Goal: Task Accomplishment & Management: Manage account settings

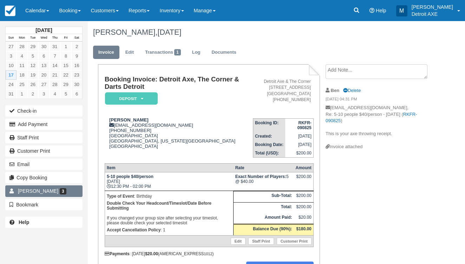
click at [72, 194] on link "Todd M Hecker 3" at bounding box center [43, 190] width 77 height 11
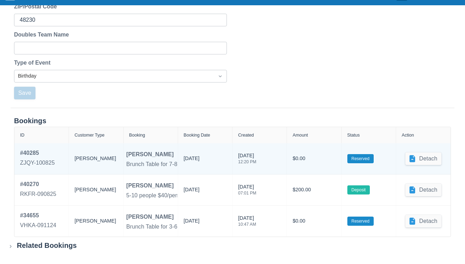
scroll to position [258, 0]
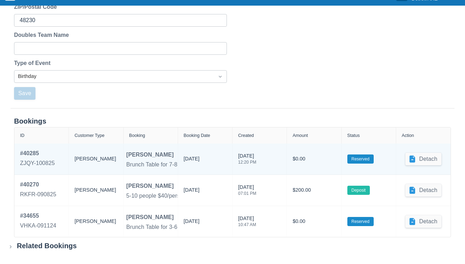
click at [29, 146] on div "# 40285 ZJQY-100825" at bounding box center [41, 159] width 54 height 31
click at [30, 151] on div "# 40285" at bounding box center [37, 153] width 35 height 8
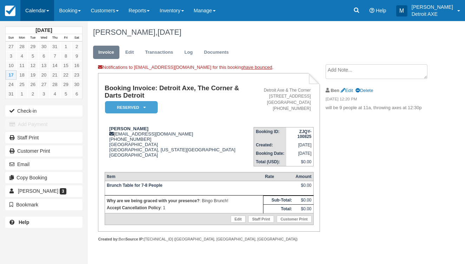
click at [30, 10] on link "Calendar" at bounding box center [37, 10] width 34 height 21
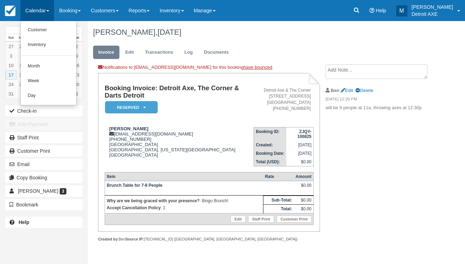
click at [43, 95] on link "Day" at bounding box center [48, 95] width 55 height 15
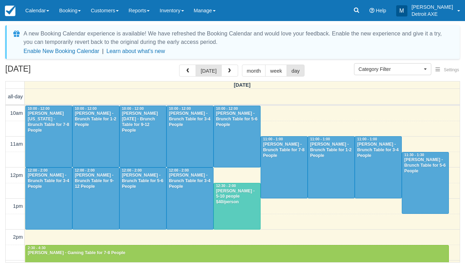
select select
click at [229, 210] on div at bounding box center [237, 206] width 46 height 46
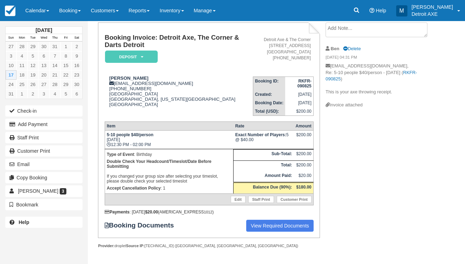
scroll to position [41, 0]
click at [72, 198] on div "Remove Bookmark Bookmark" at bounding box center [44, 204] width 88 height 13
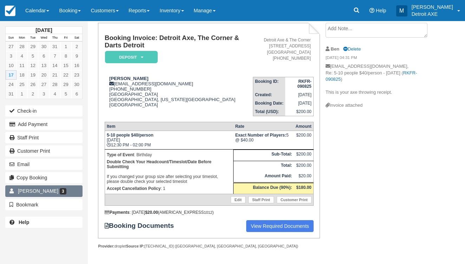
click at [72, 193] on link "Todd M Hecker 3" at bounding box center [43, 190] width 77 height 11
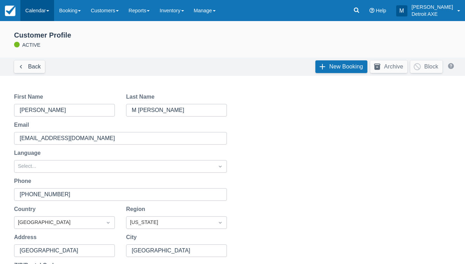
click at [36, 14] on link "Calendar" at bounding box center [37, 10] width 34 height 21
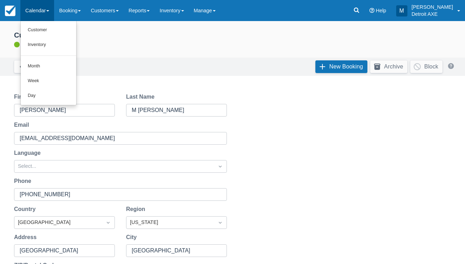
click at [42, 95] on link "Day" at bounding box center [48, 95] width 55 height 15
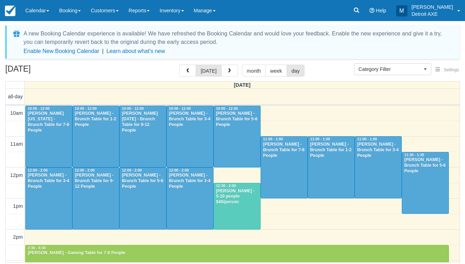
select select
click at [230, 71] on span "button" at bounding box center [229, 70] width 5 height 5
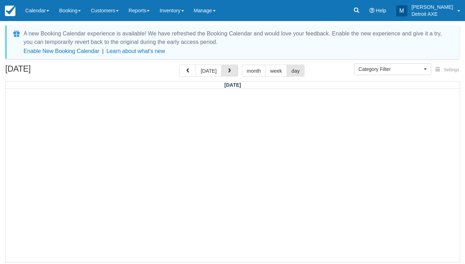
click at [227, 70] on span "button" at bounding box center [229, 70] width 5 height 5
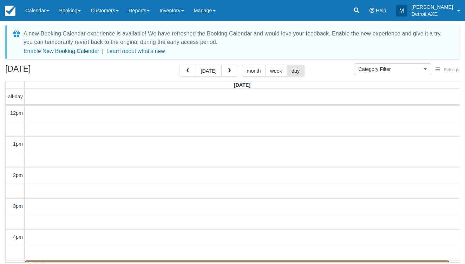
scroll to position [62, 0]
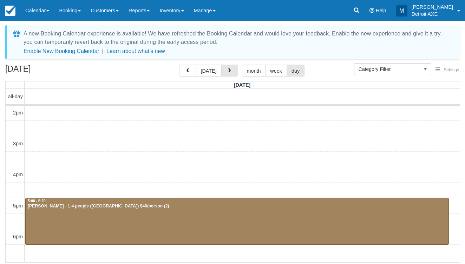
click at [227, 70] on span "button" at bounding box center [229, 70] width 5 height 5
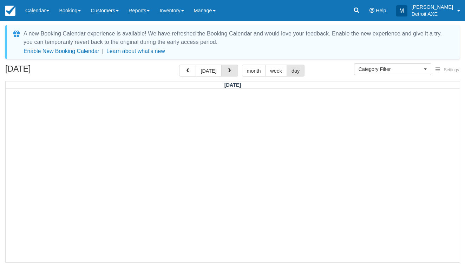
click at [227, 70] on span "button" at bounding box center [229, 70] width 5 height 5
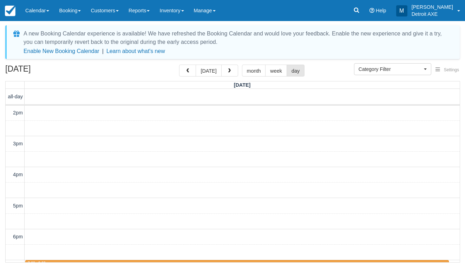
click at [227, 70] on span "button" at bounding box center [229, 70] width 5 height 5
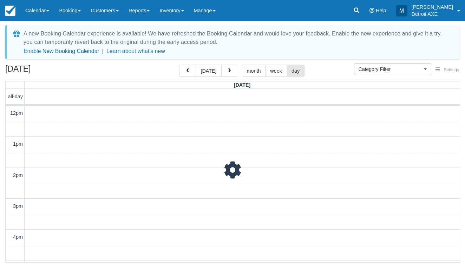
scroll to position [62, 0]
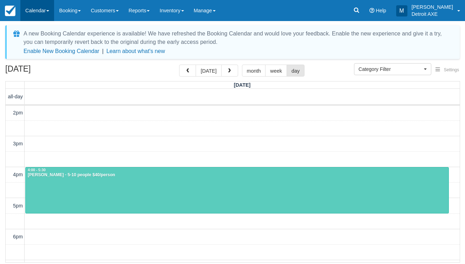
click at [44, 5] on link "Calendar" at bounding box center [37, 10] width 34 height 21
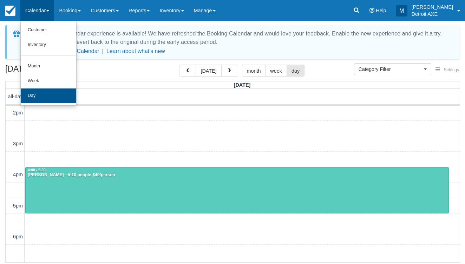
click at [60, 91] on link "Day" at bounding box center [48, 95] width 55 height 15
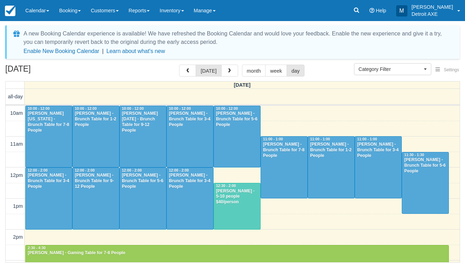
select select
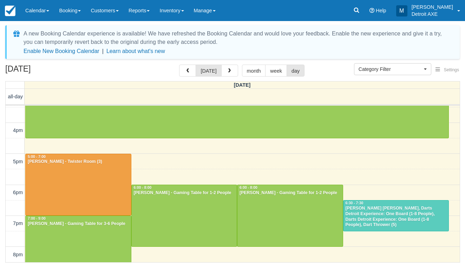
click at [366, 222] on div "[PERSON_NAME] [PERSON_NAME], Darts Detroit Experience: One Board (1-8 People), …" at bounding box center [396, 217] width 102 height 22
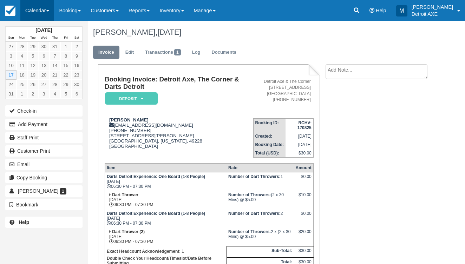
click at [35, 10] on link "Calendar" at bounding box center [37, 10] width 34 height 21
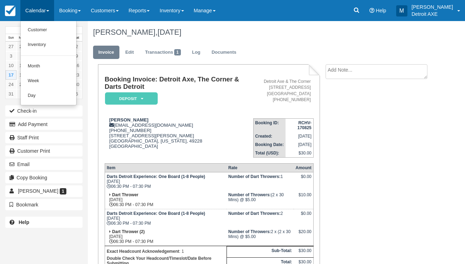
click at [61, 95] on link "Day" at bounding box center [48, 95] width 55 height 15
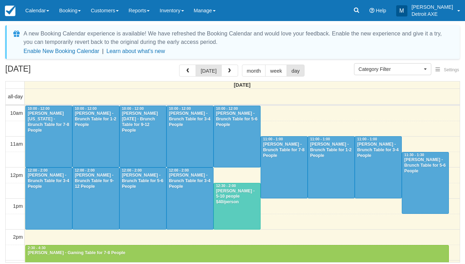
select select
click at [147, 11] on link "Reports" at bounding box center [139, 10] width 31 height 21
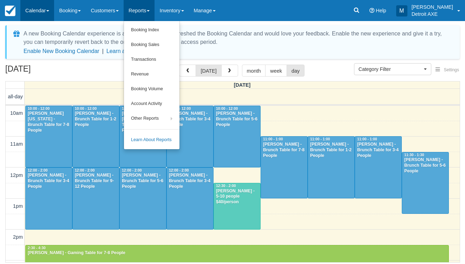
click at [39, 18] on link "Calendar" at bounding box center [37, 10] width 34 height 21
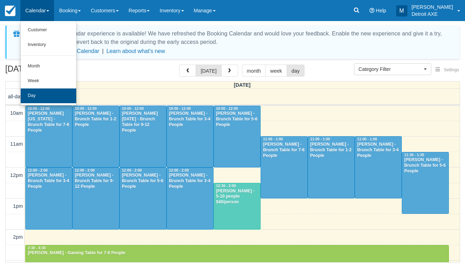
click at [49, 88] on link "Day" at bounding box center [48, 95] width 55 height 15
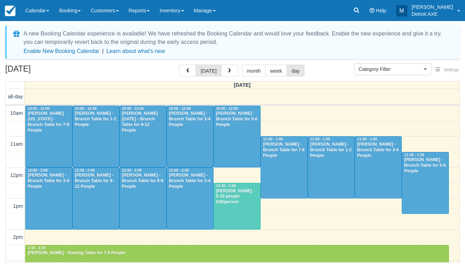
select select
click at [222, 72] on button "button" at bounding box center [229, 71] width 17 height 12
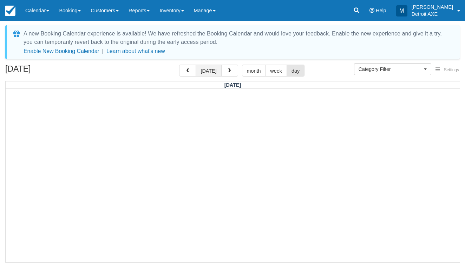
click at [210, 71] on button "[DATE]" at bounding box center [208, 71] width 26 height 12
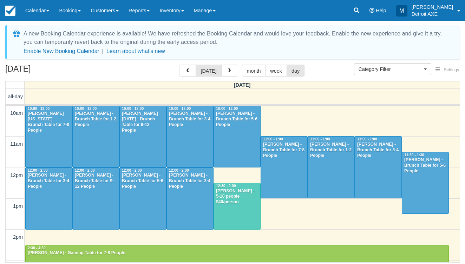
scroll to position [62, 0]
select select
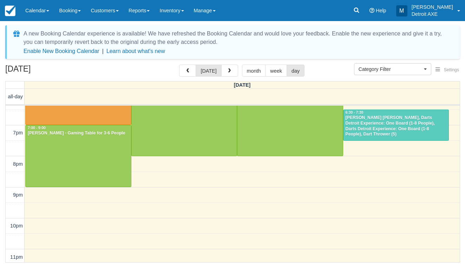
scroll to position [259, 0]
click at [369, 126] on div "[PERSON_NAME] [PERSON_NAME], Darts Detroit Experience: One Board (1-8 People), …" at bounding box center [396, 126] width 102 height 22
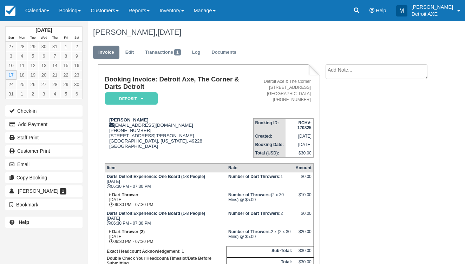
click at [146, 95] on em "Deposit" at bounding box center [131, 98] width 53 height 12
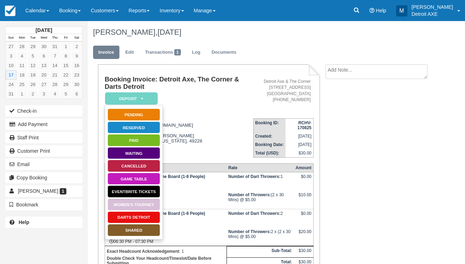
click at [124, 217] on link "Darts Detroit" at bounding box center [133, 217] width 53 height 12
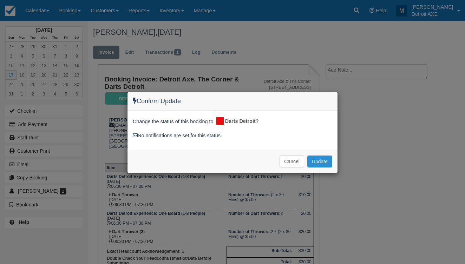
click at [325, 158] on button "Update" at bounding box center [319, 161] width 25 height 12
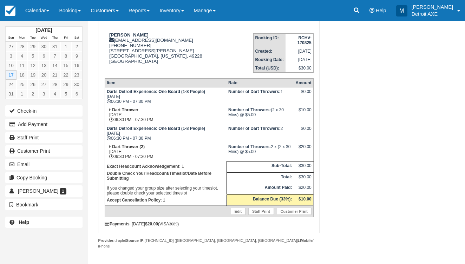
scroll to position [86, 0]
click at [41, 8] on link "Calendar" at bounding box center [37, 10] width 34 height 21
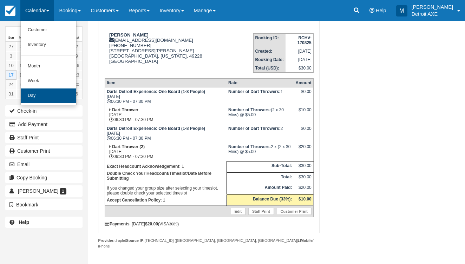
click at [53, 94] on link "Day" at bounding box center [48, 95] width 55 height 15
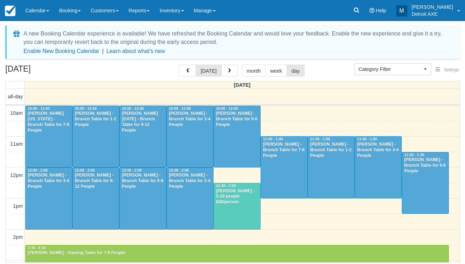
select select
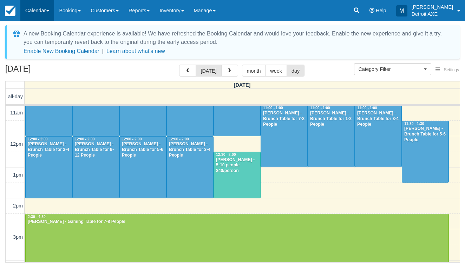
click at [46, 11] on link "Calendar" at bounding box center [37, 10] width 34 height 21
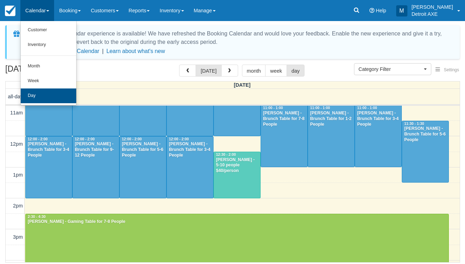
click at [41, 94] on link "Day" at bounding box center [48, 95] width 55 height 15
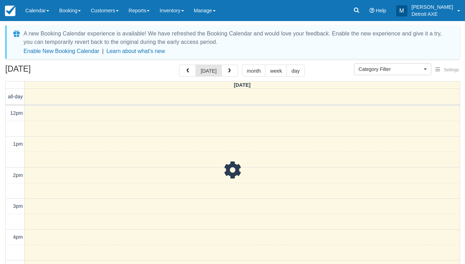
select select
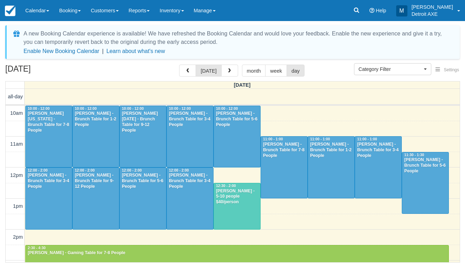
scroll to position [31, 0]
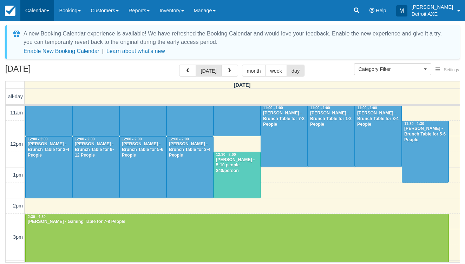
click at [45, 17] on link "Calendar" at bounding box center [37, 10] width 34 height 21
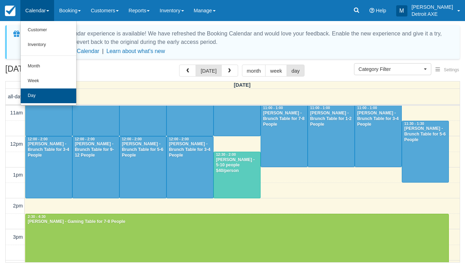
click at [36, 97] on link "Day" at bounding box center [48, 95] width 55 height 15
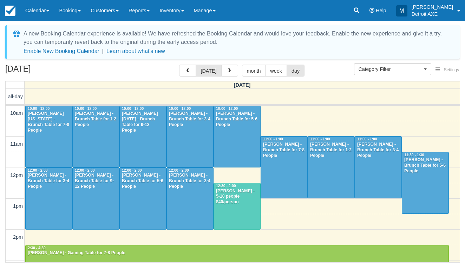
select select
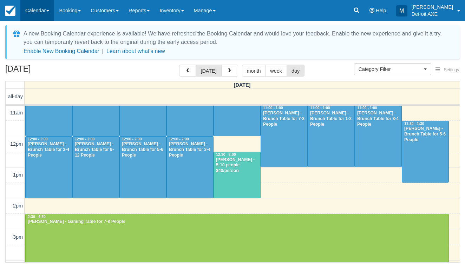
click at [53, 12] on link "Calendar" at bounding box center [37, 10] width 34 height 21
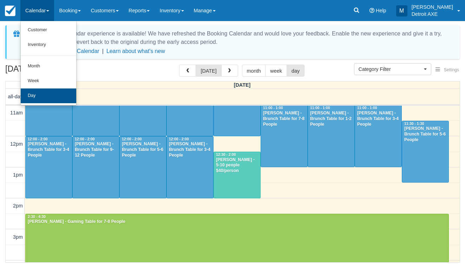
click at [48, 93] on link "Day" at bounding box center [48, 95] width 55 height 15
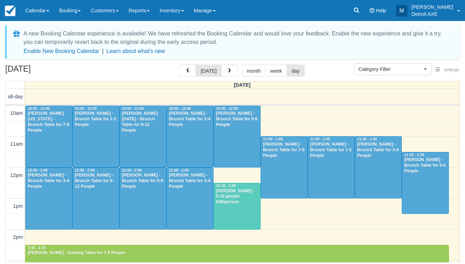
select select
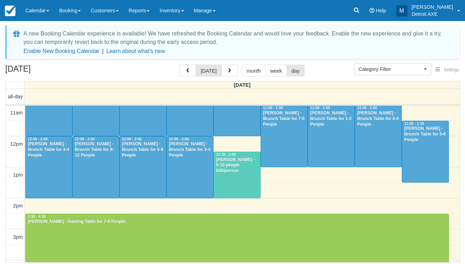
click at [257, 189] on div at bounding box center [237, 175] width 46 height 46
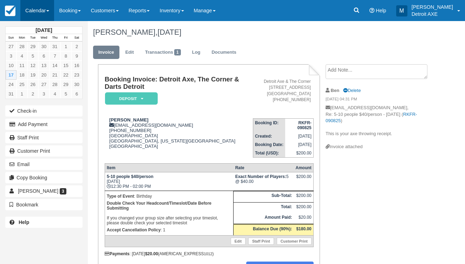
click at [41, 7] on link "Calendar" at bounding box center [37, 10] width 34 height 21
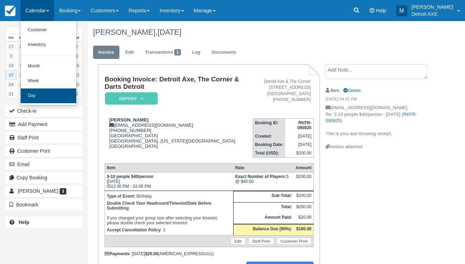
click at [42, 94] on link "Day" at bounding box center [48, 95] width 55 height 15
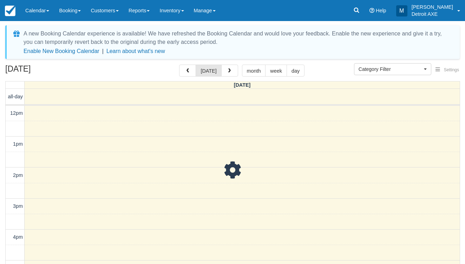
select select
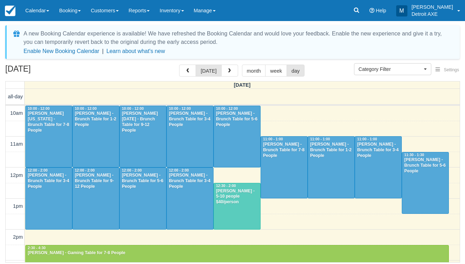
scroll to position [31, 0]
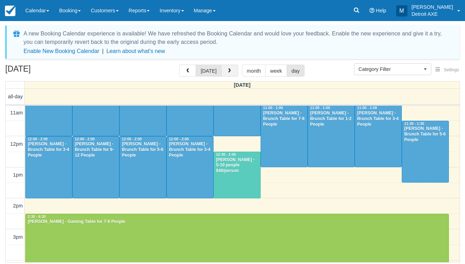
click at [228, 68] on button "button" at bounding box center [229, 71] width 17 height 12
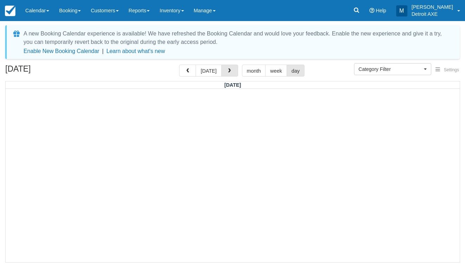
click at [227, 67] on button "button" at bounding box center [229, 71] width 17 height 12
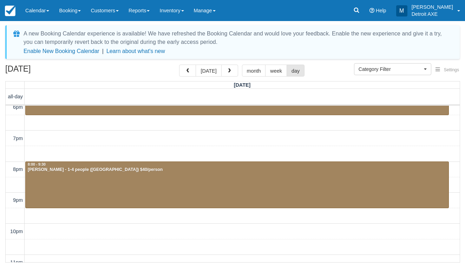
scroll to position [192, 0]
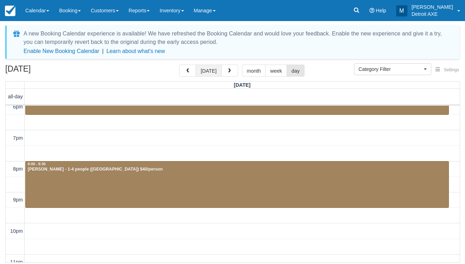
click at [211, 70] on button "today" at bounding box center [208, 71] width 26 height 12
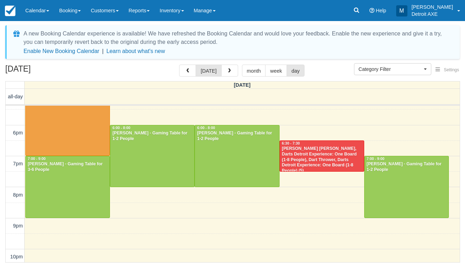
scroll to position [239, 0]
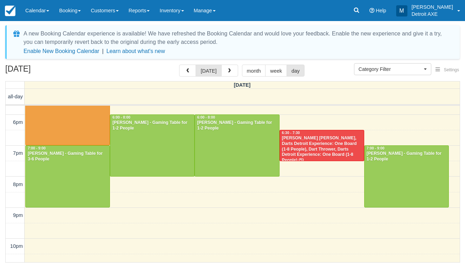
click at [293, 144] on div "Jack Willson - Dart Thrower, Darts Detroit Experience: One Board (1-8 People), …" at bounding box center [321, 149] width 80 height 28
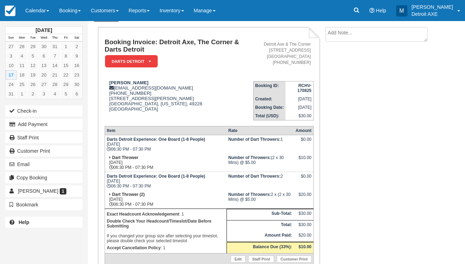
scroll to position [40, 0]
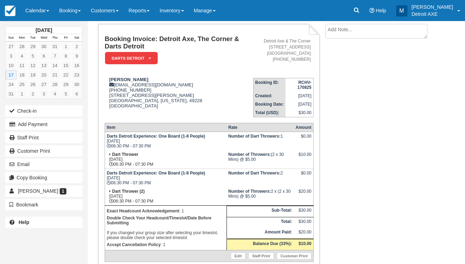
click at [29, 22] on div "[DATE] Sun Mon Tue Wed Thu Fri Sat 27 28 29 30 31 1 2 3 4 5 6 7 8 9 10 11 12 13…" at bounding box center [43, 127] width 77 height 213
click at [35, 5] on link "Calendar" at bounding box center [37, 10] width 34 height 21
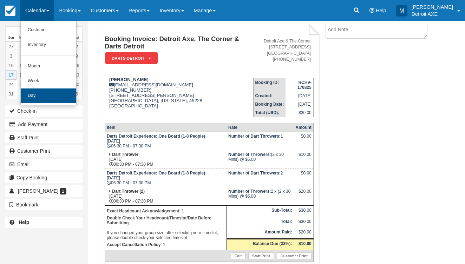
click at [50, 88] on link "Day" at bounding box center [48, 95] width 55 height 15
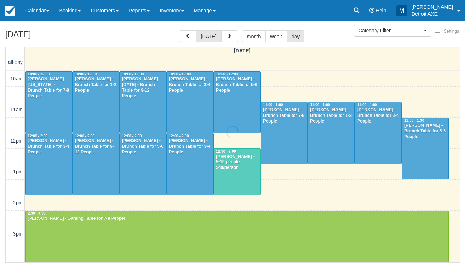
select select
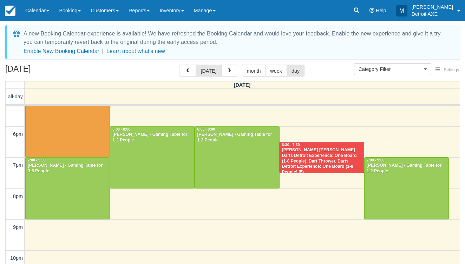
scroll to position [227, 0]
click at [293, 152] on div "Jack Willson - Dart Thrower, Darts Detroit Experience: One Board (1-8 People), …" at bounding box center [321, 161] width 80 height 28
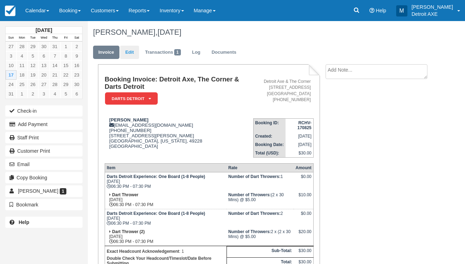
click at [128, 51] on link "Edit" at bounding box center [129, 53] width 19 height 14
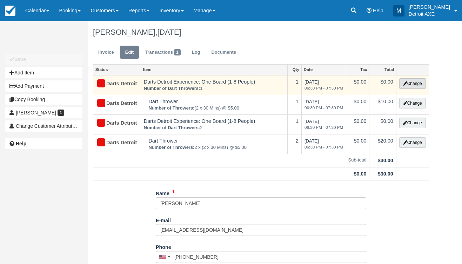
click at [416, 84] on button "Change" at bounding box center [412, 83] width 27 height 11
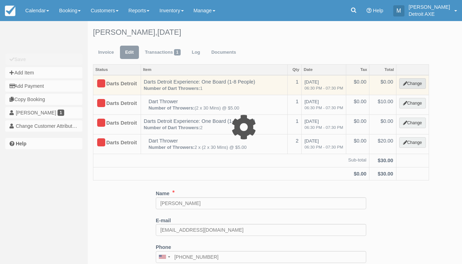
select select "52"
type input "0.00"
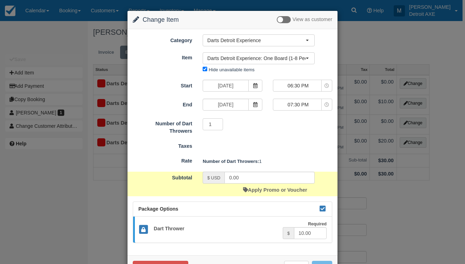
scroll to position [24, 0]
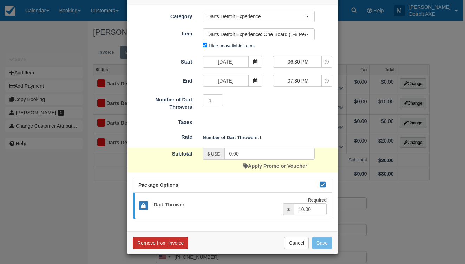
click at [167, 240] on button "Remove from Invoice" at bounding box center [160, 243] width 55 height 12
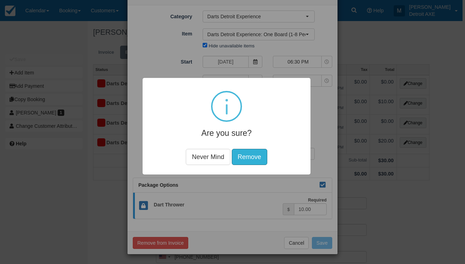
click at [254, 148] on div "Are you sure? Never Mind Remove" at bounding box center [226, 126] width 168 height 97
click at [253, 153] on button "Remove" at bounding box center [249, 157] width 35 height 16
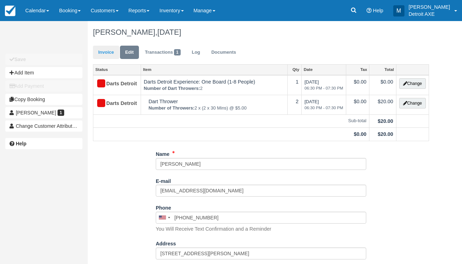
click at [113, 54] on link "Invoice" at bounding box center [106, 53] width 26 height 14
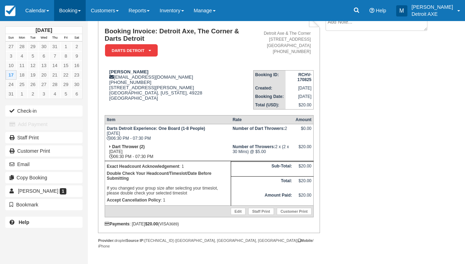
scroll to position [48, 0]
click at [38, 7] on link "Calendar" at bounding box center [37, 10] width 34 height 21
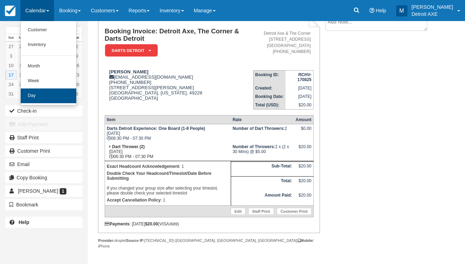
click at [46, 91] on link "Day" at bounding box center [48, 95] width 55 height 15
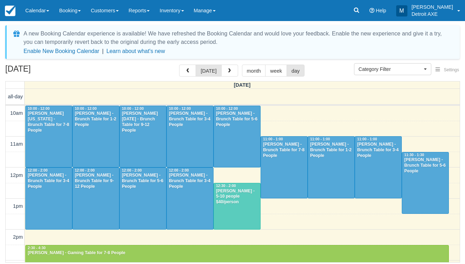
select select
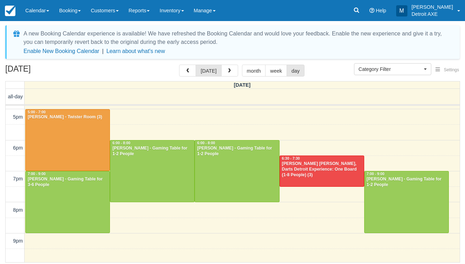
scroll to position [214, 0]
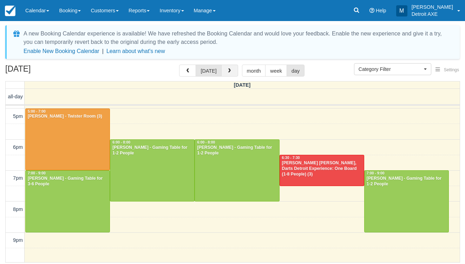
click at [222, 69] on button "button" at bounding box center [229, 71] width 17 height 12
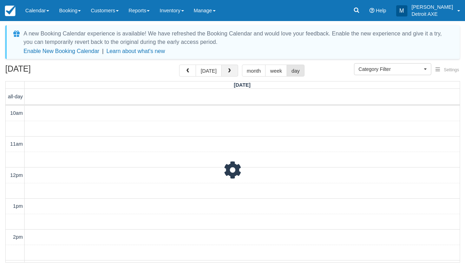
scroll to position [93, 0]
click at [222, 68] on button "button" at bounding box center [229, 71] width 17 height 12
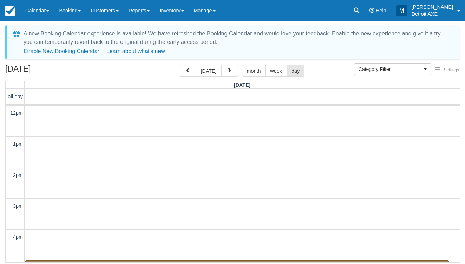
scroll to position [93, 0]
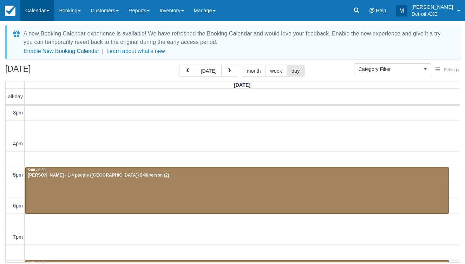
click at [44, 9] on link "Calendar" at bounding box center [37, 10] width 34 height 21
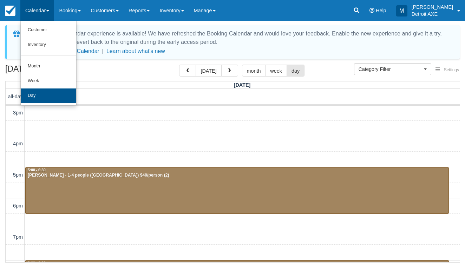
click at [44, 89] on link "Day" at bounding box center [48, 95] width 55 height 15
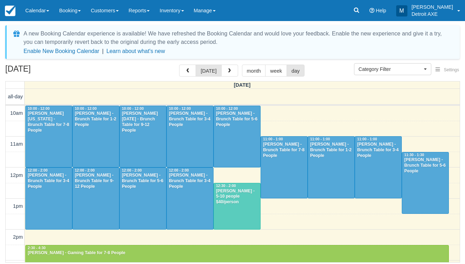
select select
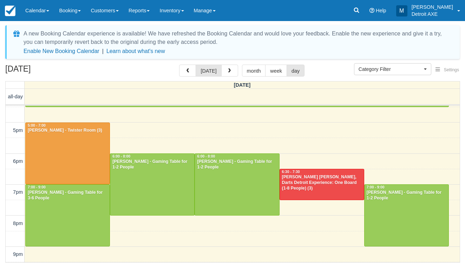
scroll to position [210, 0]
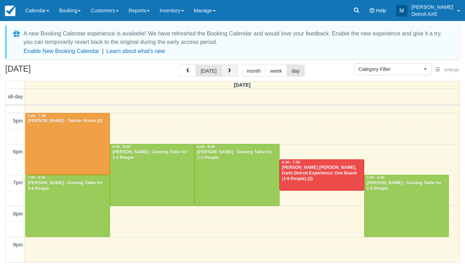
click at [227, 69] on span "button" at bounding box center [229, 70] width 5 height 5
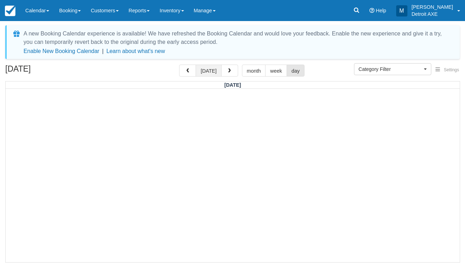
click at [200, 76] on button "[DATE]" at bounding box center [208, 71] width 26 height 12
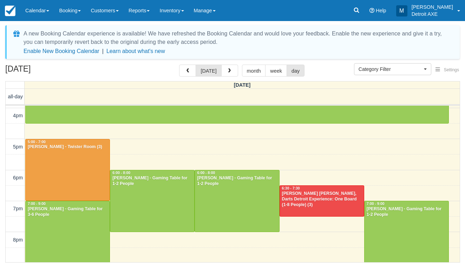
scroll to position [248, 0]
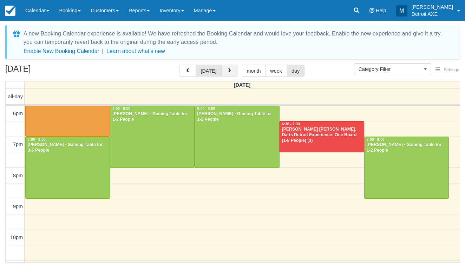
click at [231, 72] on button "button" at bounding box center [229, 71] width 17 height 12
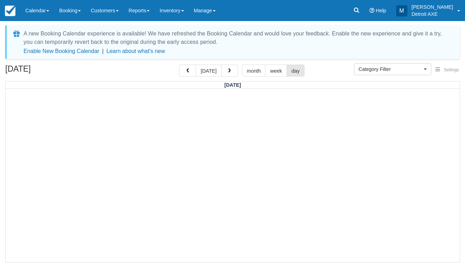
click at [231, 71] on button "button" at bounding box center [229, 71] width 17 height 12
